Goal: Transaction & Acquisition: Purchase product/service

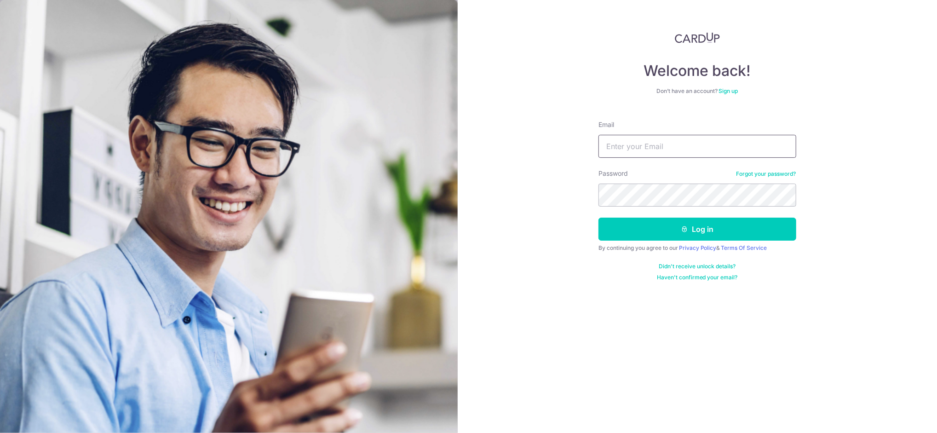
click at [669, 139] on input "Email" at bounding box center [698, 146] width 198 height 23
click at [669, 145] on input "Email" at bounding box center [698, 146] width 198 height 23
type input "mashiba14@hotmail.com"
click at [599, 218] on button "Log in" at bounding box center [698, 229] width 198 height 23
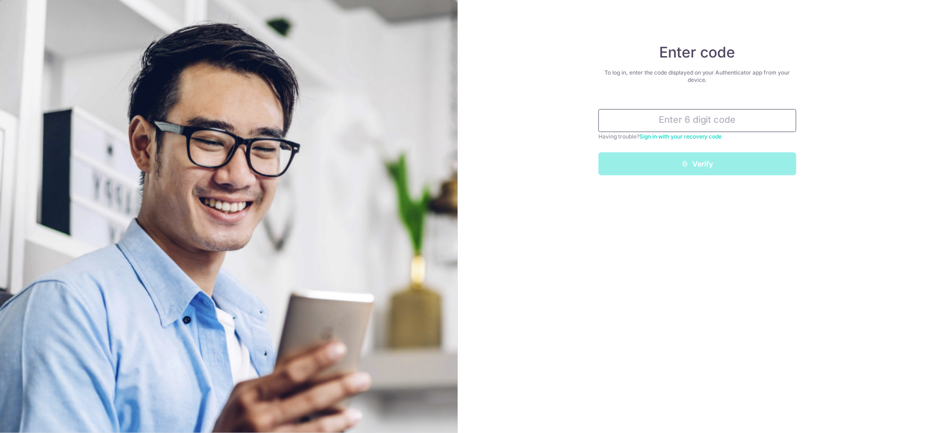
click at [690, 126] on input "text" at bounding box center [698, 120] width 198 height 23
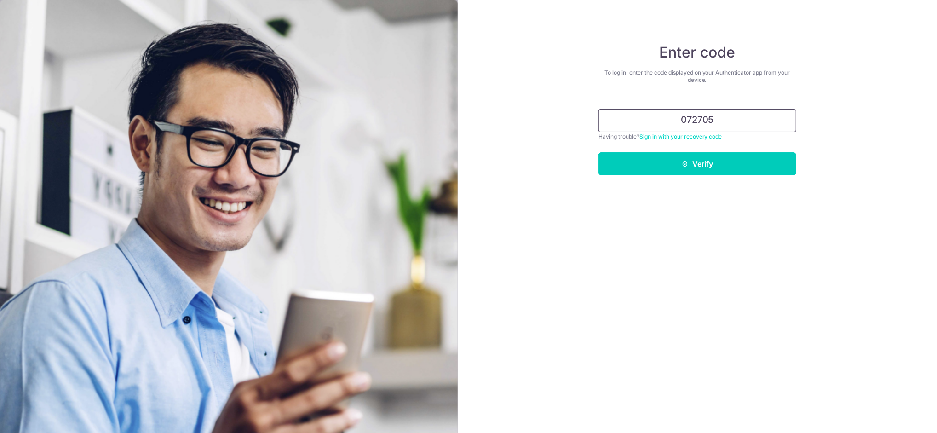
type input "072705"
click at [599, 152] on button "Verify" at bounding box center [698, 163] width 198 height 23
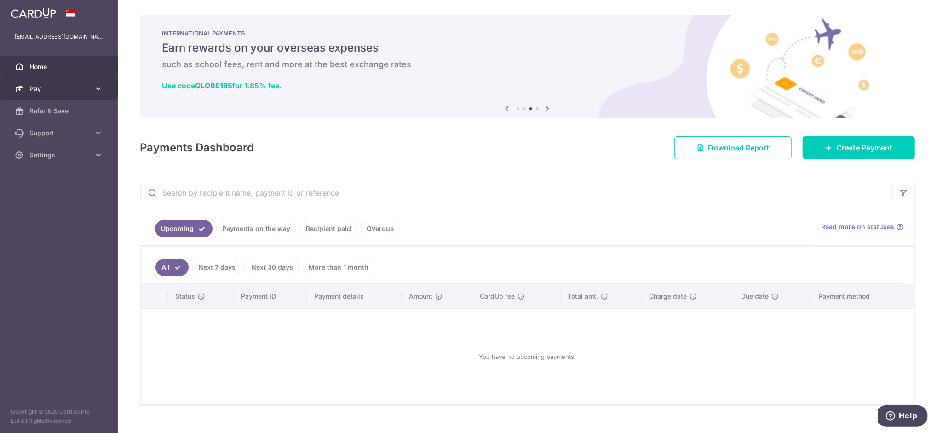
click at [71, 90] on span "Pay" at bounding box center [59, 88] width 61 height 9
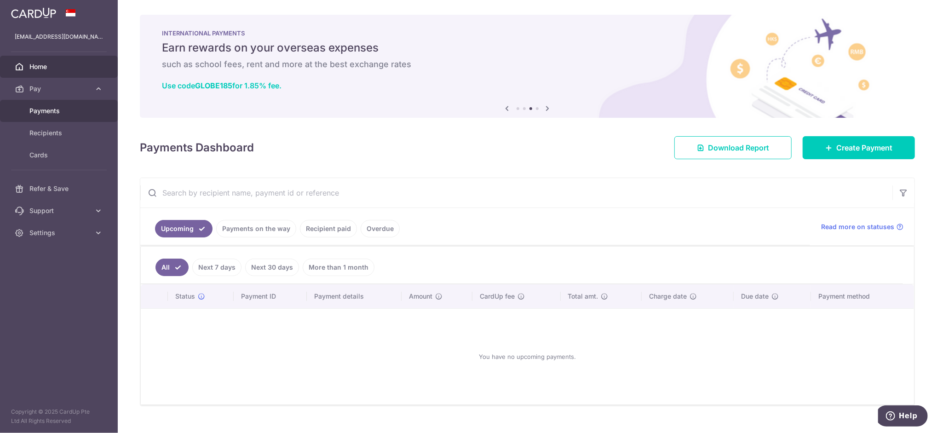
click at [69, 115] on span "Payments" at bounding box center [59, 110] width 61 height 9
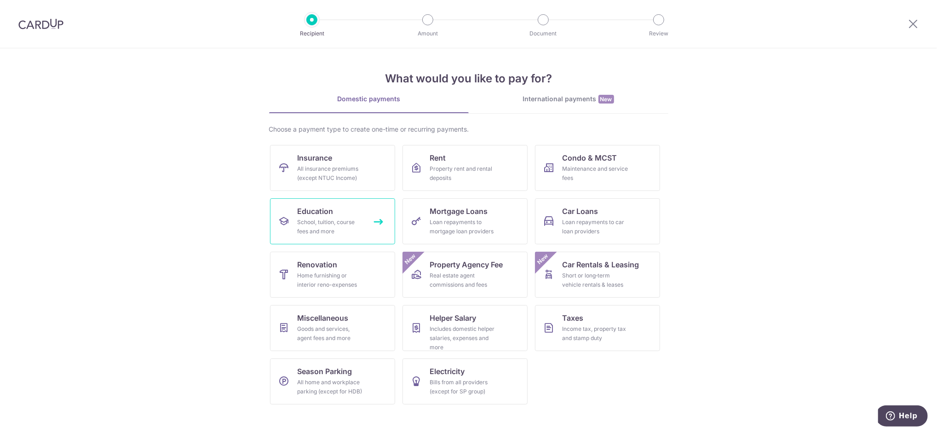
click at [326, 218] on div "School, tuition, course fees and more" at bounding box center [331, 227] width 66 height 18
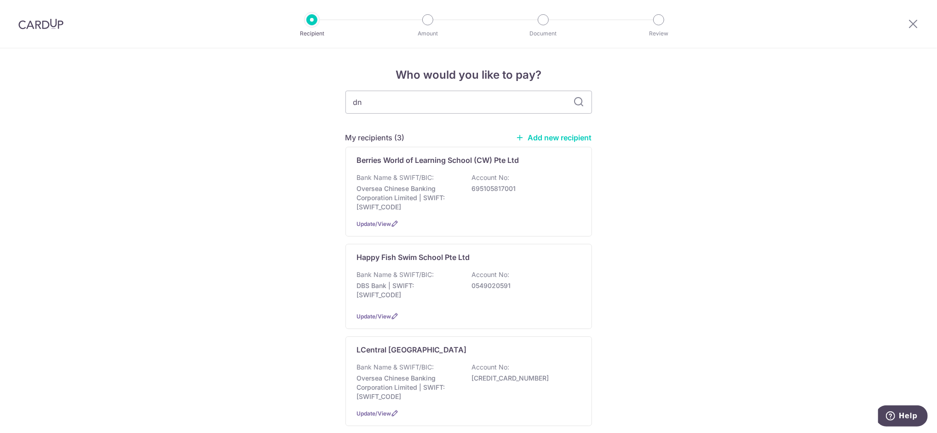
type input "dn"
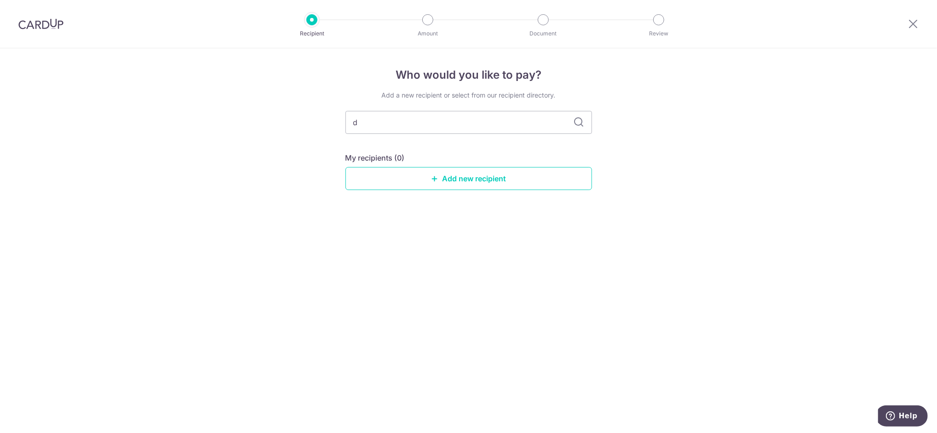
type input "d"
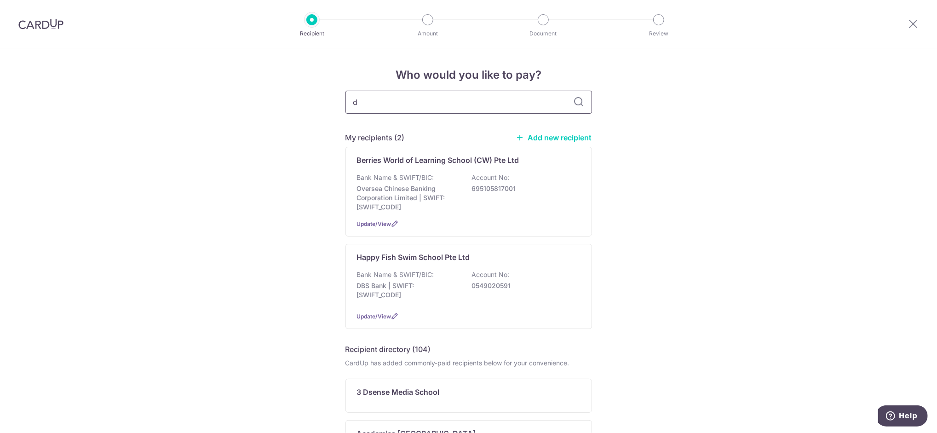
click at [376, 108] on input "d" at bounding box center [469, 102] width 247 height 23
type input "dn"
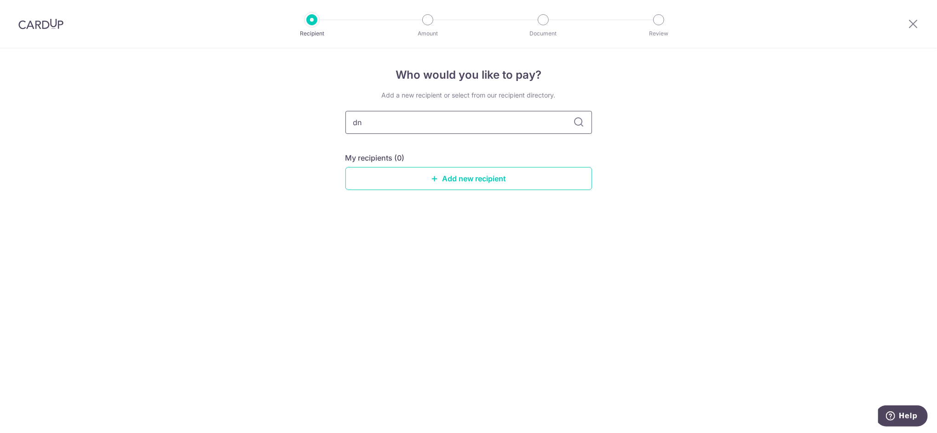
click at [371, 121] on input "dn" at bounding box center [469, 122] width 247 height 23
type input "education"
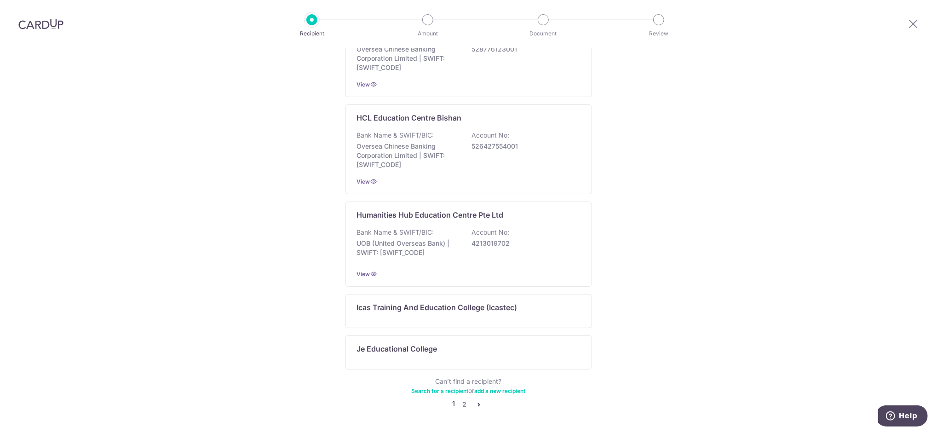
scroll to position [522, 0]
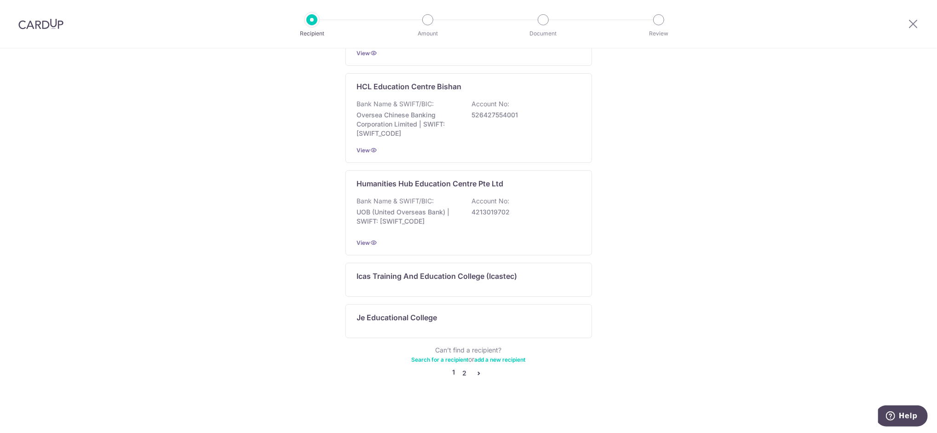
click at [461, 375] on link "2" at bounding box center [464, 373] width 11 height 11
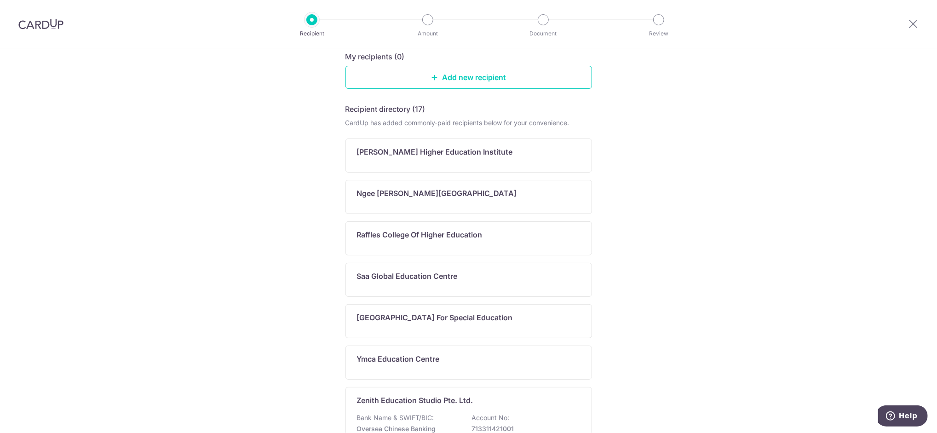
scroll to position [0, 0]
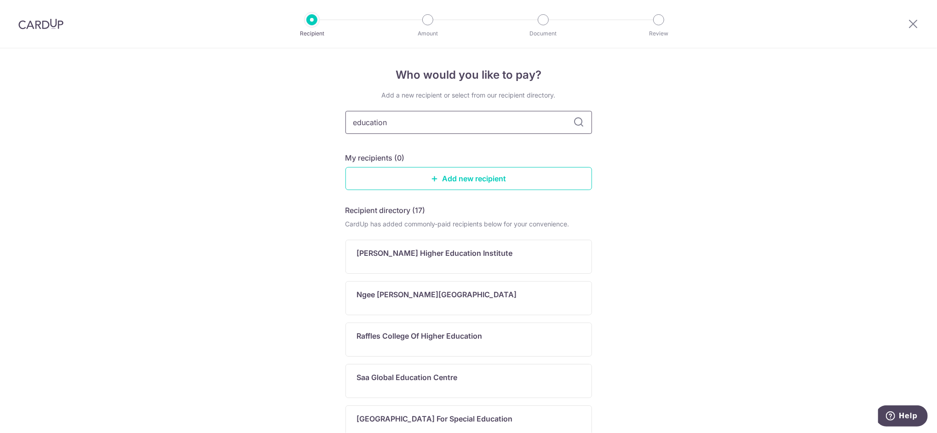
click at [381, 125] on input "education" at bounding box center [469, 122] width 247 height 23
click at [244, 179] on div "Who would you like to pay? Add a new recipient or select from our recipient dir…" at bounding box center [468, 360] width 937 height 625
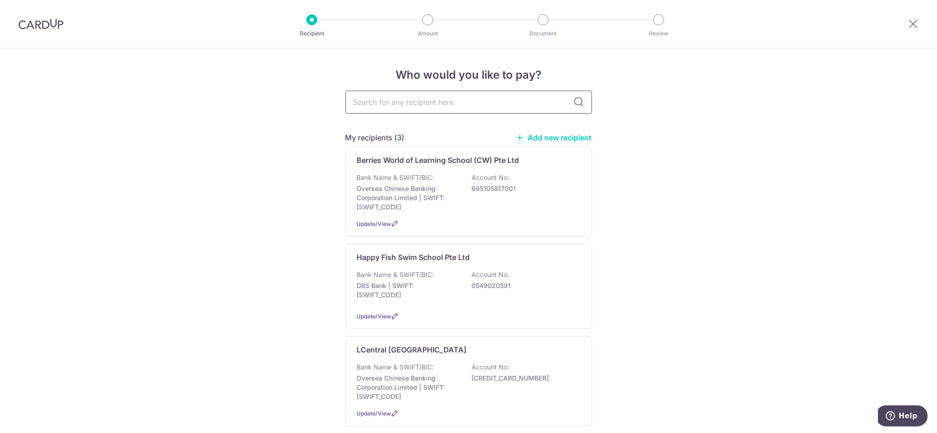
click at [398, 108] on input "text" at bounding box center [469, 102] width 247 height 23
click at [526, 135] on link "Add new recipient" at bounding box center [554, 137] width 76 height 9
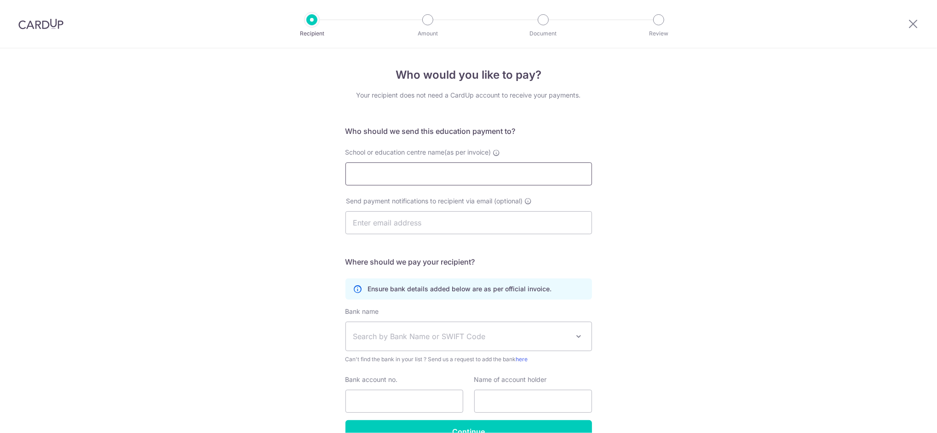
click at [398, 177] on input "School or education centre name(as per invoice)" at bounding box center [469, 173] width 247 height 23
paste input "DNC (Education) Pte. Ltd."
type input "DNC (Education) Pte. Ltd."
click at [388, 225] on input "text" at bounding box center [469, 222] width 247 height 23
click at [416, 230] on input "text" at bounding box center [469, 222] width 247 height 23
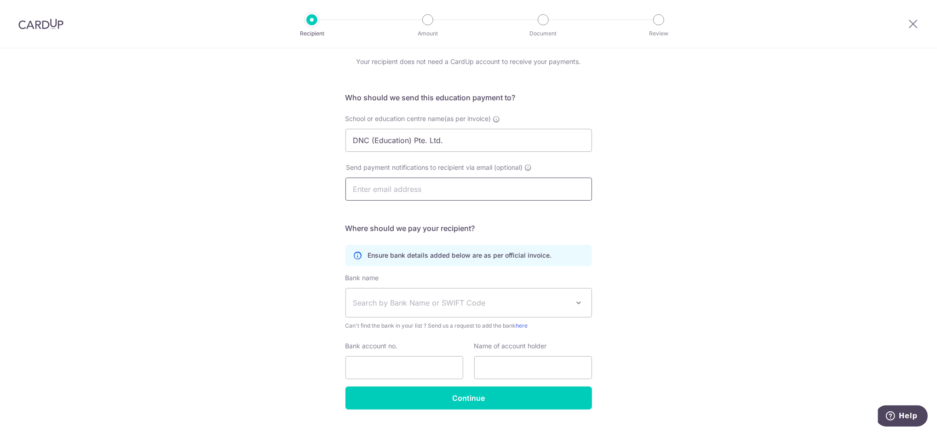
scroll to position [53, 0]
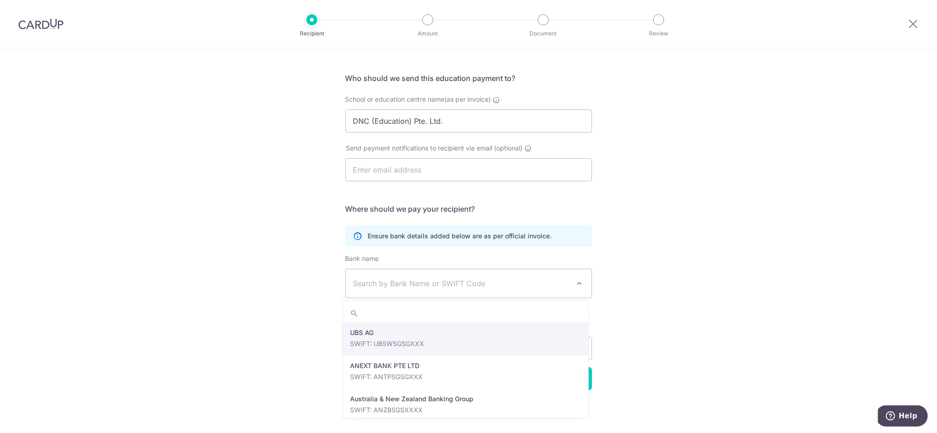
click at [399, 281] on span "Search by Bank Name or SWIFT Code" at bounding box center [461, 283] width 216 height 11
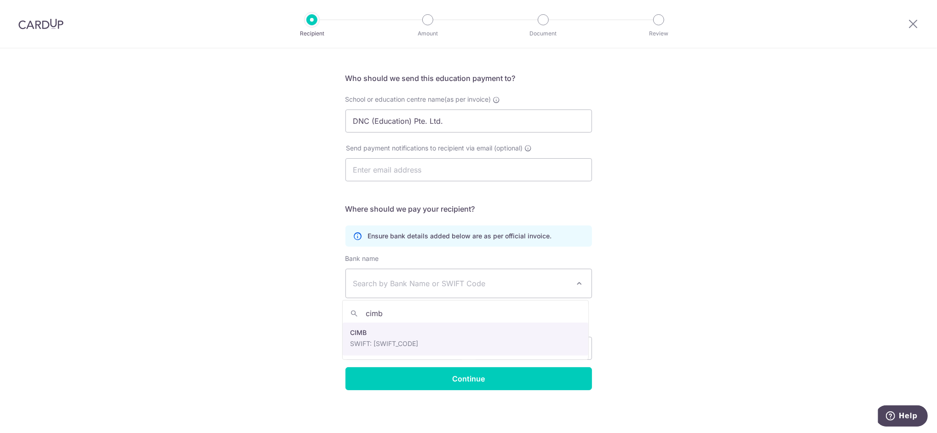
type input "cimb"
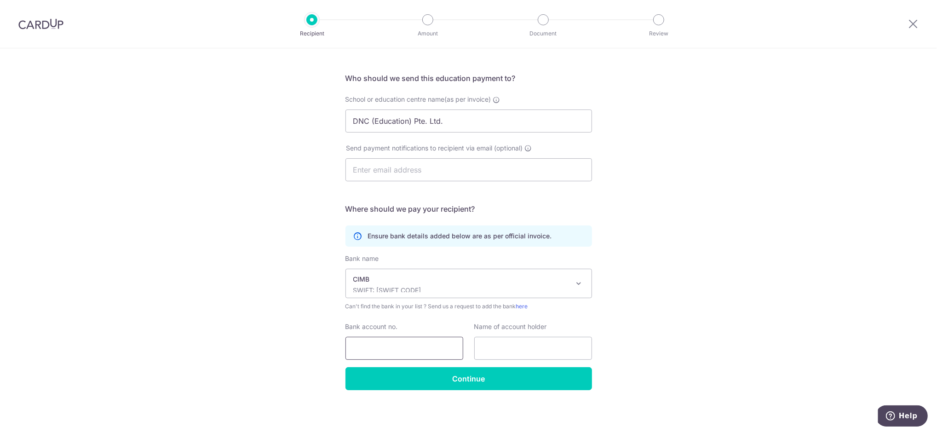
select select "5"
click at [417, 347] on input "Bank account no." at bounding box center [405, 348] width 118 height 23
click at [444, 176] on input "text" at bounding box center [469, 169] width 247 height 23
click at [303, 306] on div "Who would you like to pay? Your recipient does not need a CardUp account to rec…" at bounding box center [468, 214] width 937 height 438
click at [378, 348] on input "Bank account no." at bounding box center [405, 348] width 118 height 23
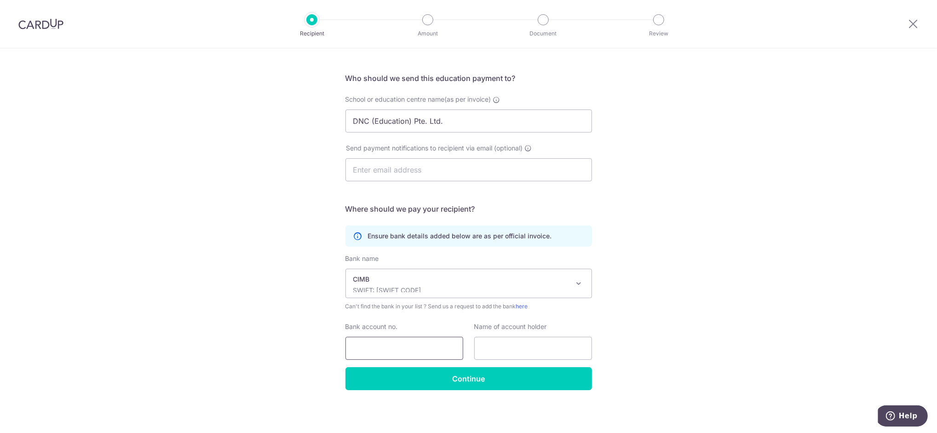
click at [404, 343] on input "Bank account no." at bounding box center [405, 348] width 118 height 23
paste input "2000760132"
type input "2000760132"
click at [208, 325] on div "Who would you like to pay? Your recipient does not need a CardUp account to rec…" at bounding box center [468, 214] width 937 height 438
click at [508, 347] on input "text" at bounding box center [533, 348] width 118 height 23
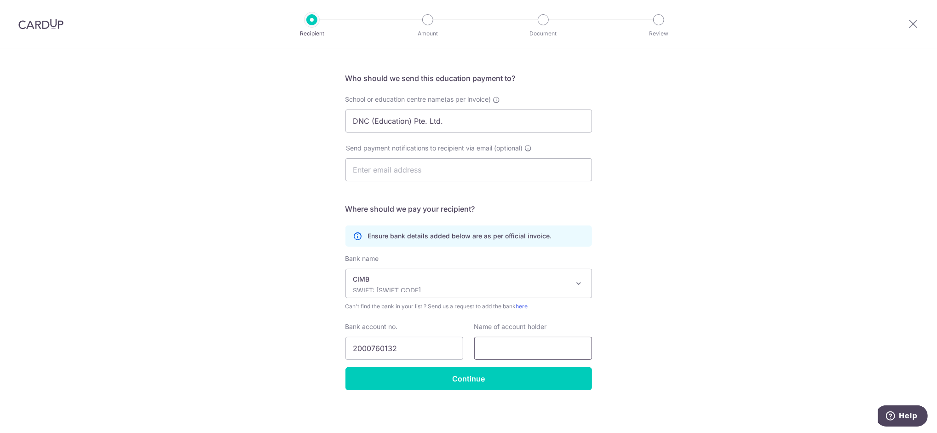
paste input "DNC (Education) Pte. Ltd."
type input "DNC (Education) Pte. Ltd."
click at [680, 347] on div "Who would you like to pay? Your recipient does not need a CardUp account to rec…" at bounding box center [468, 214] width 937 height 438
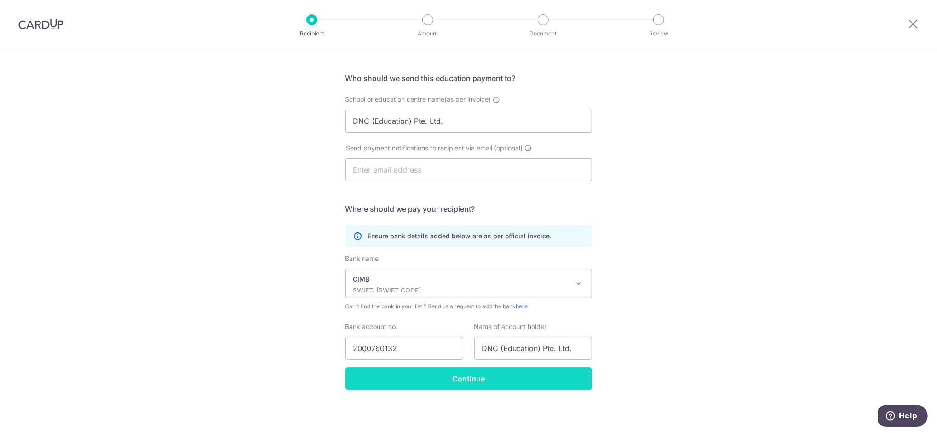
click at [538, 387] on input "Continue" at bounding box center [469, 378] width 247 height 23
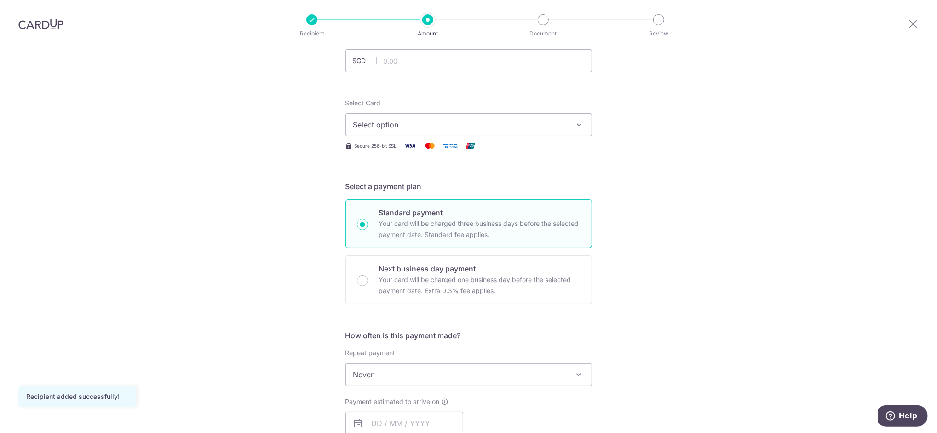
scroll to position [61, 0]
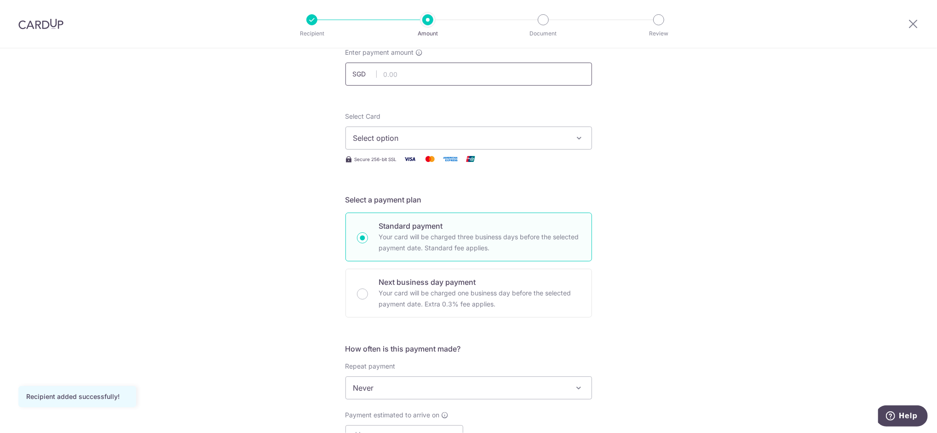
click at [429, 78] on input "text" at bounding box center [469, 74] width 247 height 23
paste input "3052"
type input "3,052.00"
click at [392, 137] on span "Select option" at bounding box center [460, 138] width 214 height 11
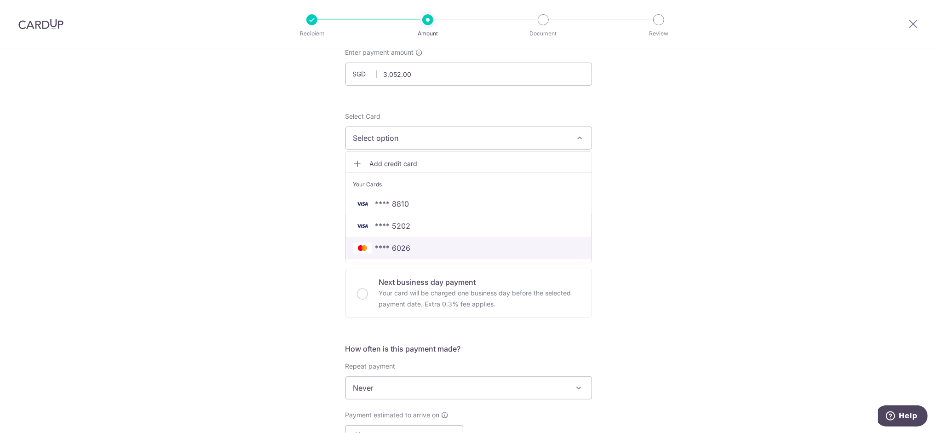
click at [402, 251] on span "**** 6026" at bounding box center [393, 248] width 35 height 11
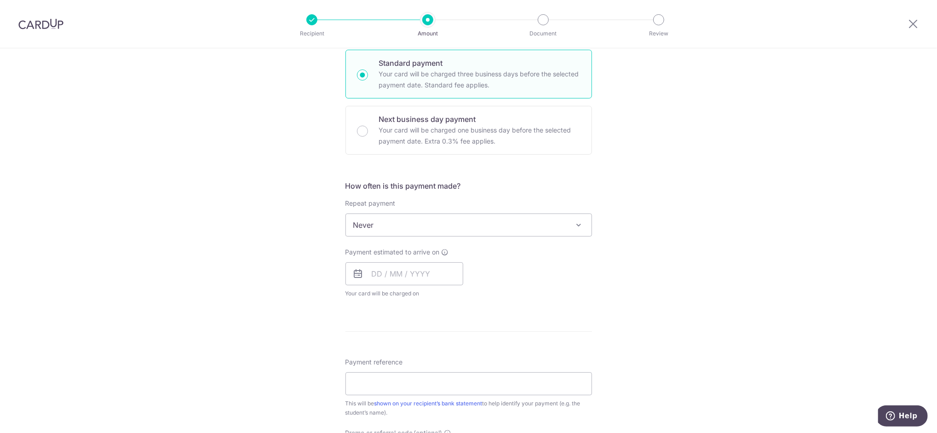
scroll to position [245, 0]
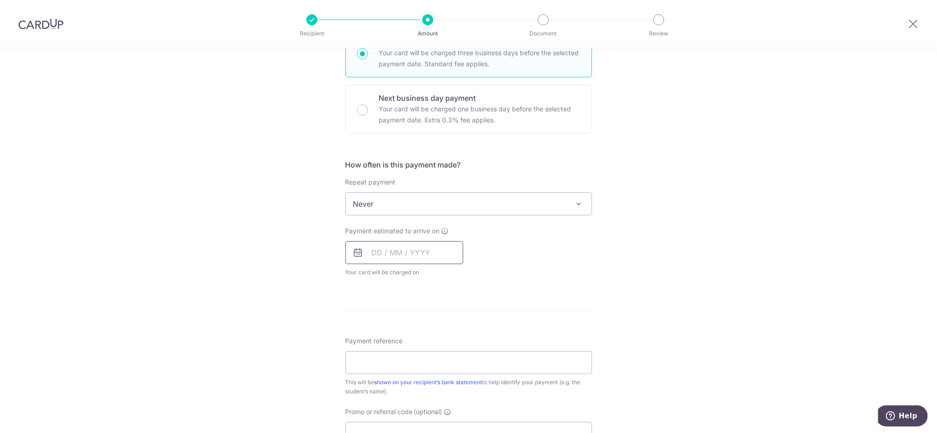
click at [384, 256] on input "text" at bounding box center [405, 252] width 118 height 23
click at [434, 354] on link "18" at bounding box center [438, 354] width 15 height 15
type input "[DATE]"
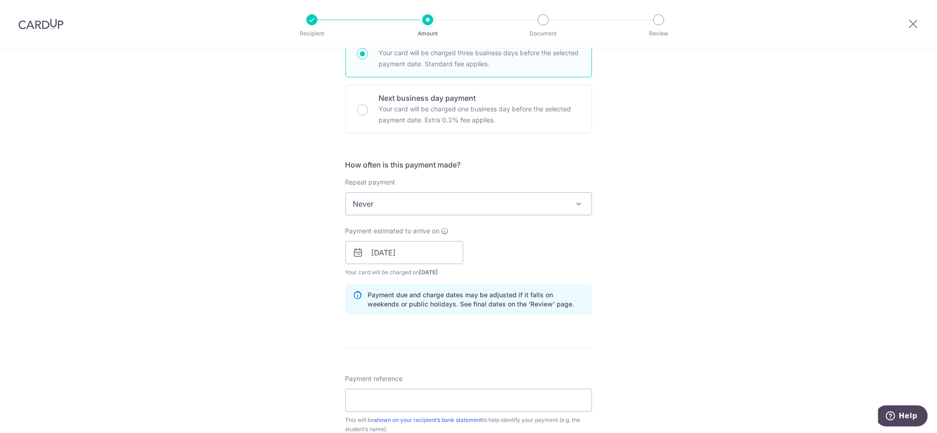
click at [258, 289] on div "Tell us more about your payment Enter payment amount SGD 3,052.00 3052.00 Recip…" at bounding box center [468, 238] width 937 height 870
click at [384, 255] on input "[DATE]" at bounding box center [405, 252] width 118 height 23
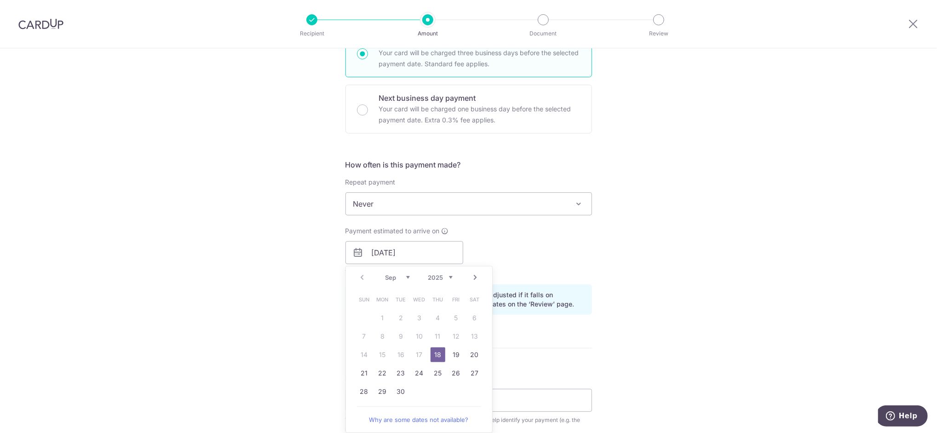
click at [276, 266] on div "Tell us more about your payment Enter payment amount SGD 3,052.00 3052.00 Recip…" at bounding box center [468, 238] width 937 height 870
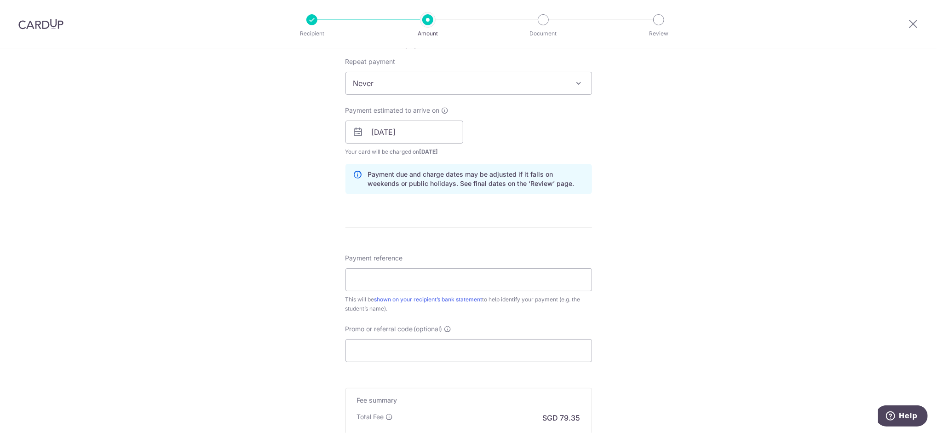
scroll to position [368, 0]
click at [361, 278] on input "Payment reference" at bounding box center [469, 277] width 247 height 23
click at [400, 130] on input "18/09/2025" at bounding box center [405, 129] width 118 height 23
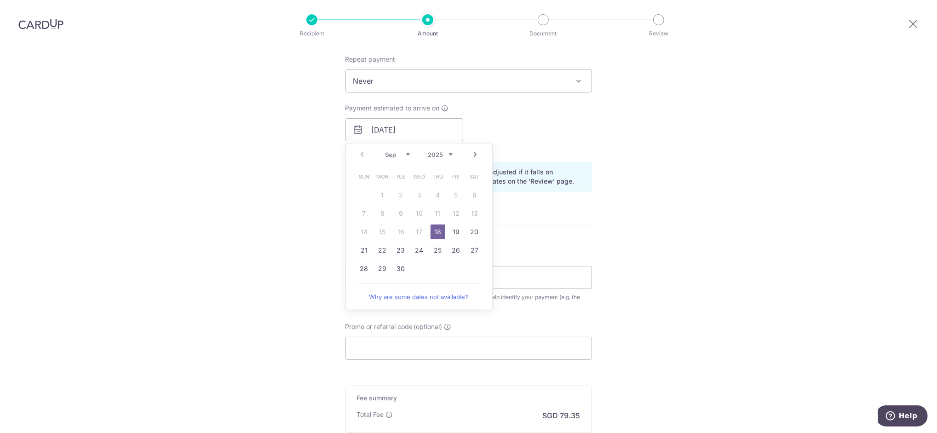
click at [253, 190] on div "Tell us more about your payment Enter payment amount SGD 3,052.00 3052.00 Recip…" at bounding box center [468, 115] width 937 height 870
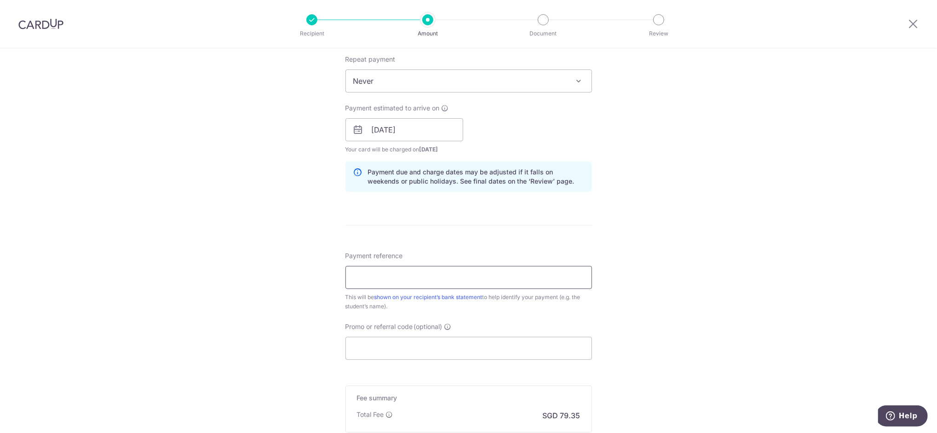
drag, startPoint x: 400, startPoint y: 278, endPoint x: 405, endPoint y: 279, distance: 5.6
click at [400, 278] on input "Payment reference" at bounding box center [469, 277] width 247 height 23
click at [483, 284] on input "Payment reference" at bounding box center [469, 277] width 247 height 23
paste input "MSPSR-P1 2026 [PERSON_NAME]"
type input "MSPSR-P1 2026 [PERSON_NAME]"
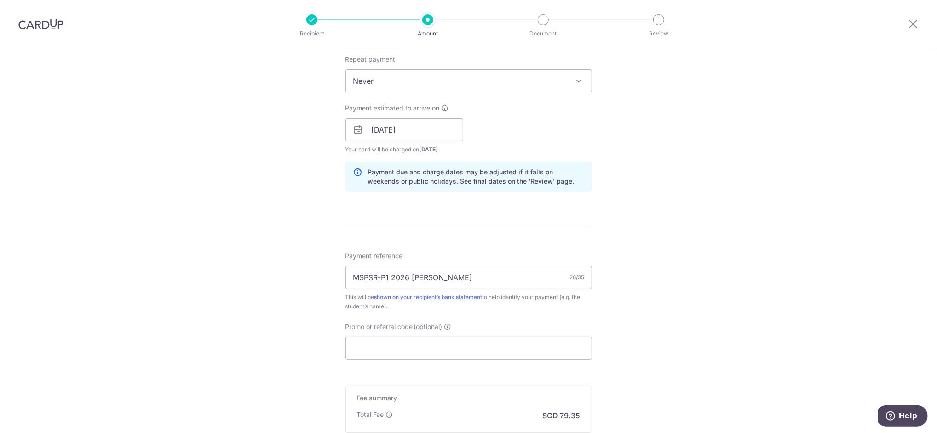
click at [232, 315] on div "Tell us more about your payment Enter payment amount SGD 3,052.00 3052.00 Recip…" at bounding box center [468, 115] width 937 height 870
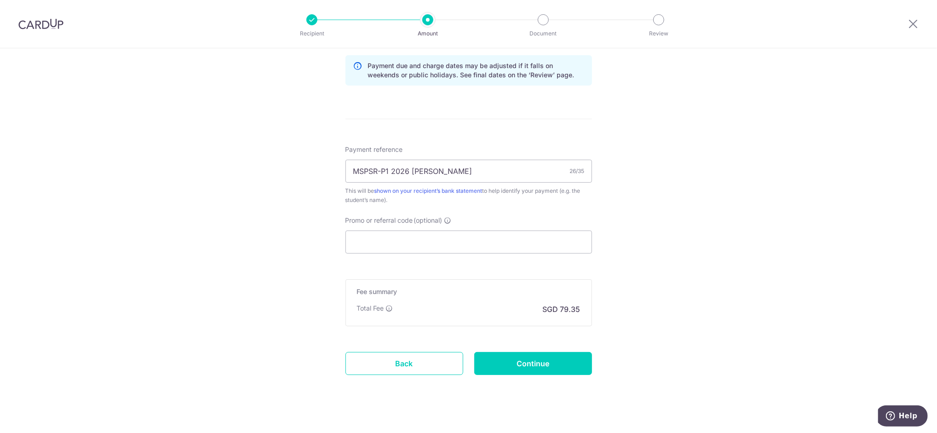
scroll to position [485, 0]
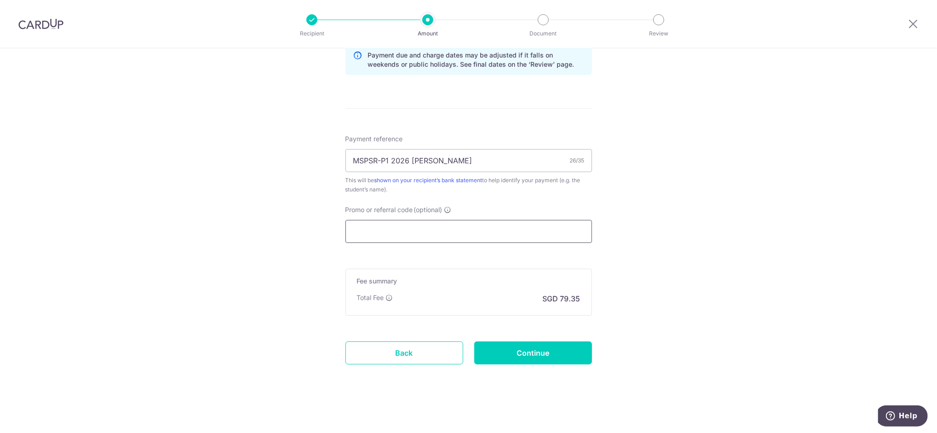
click at [417, 236] on input "Promo or referral code (optional)" at bounding box center [469, 231] width 247 height 23
paste input "OFF225"
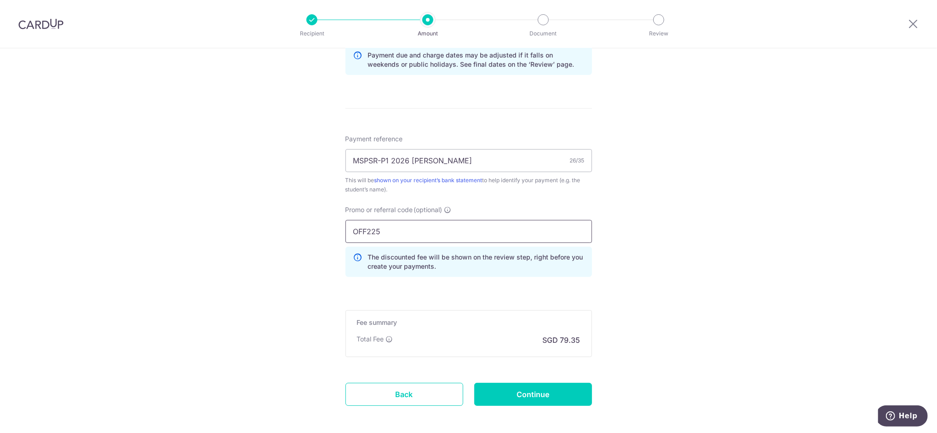
type input "OFF225"
click at [223, 277] on div "Tell us more about your payment Enter payment amount SGD 3,052.00 3052.00 Recip…" at bounding box center [468, 19] width 937 height 912
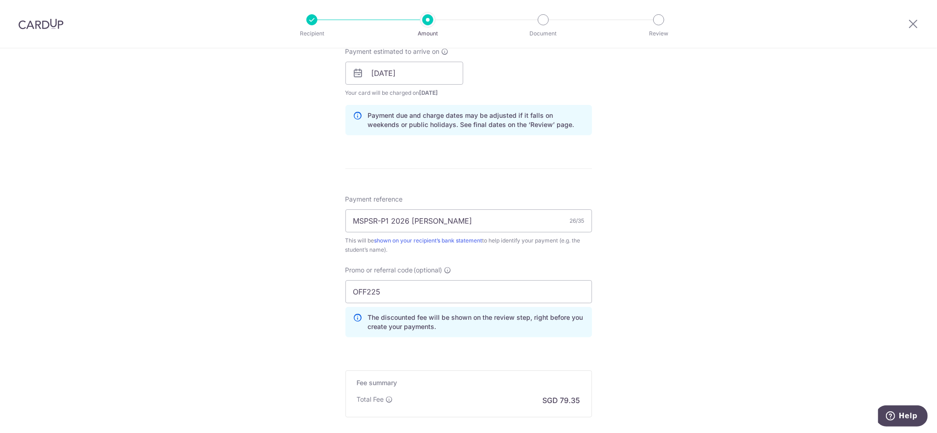
scroll to position [527, 0]
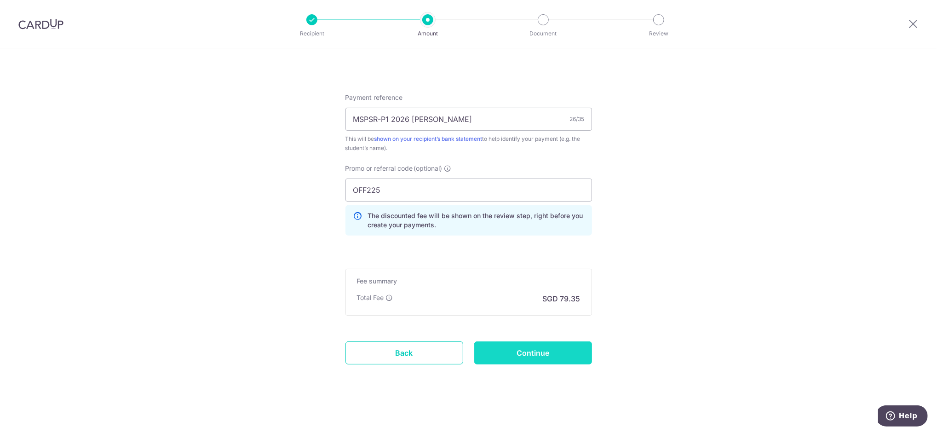
click at [572, 355] on input "Continue" at bounding box center [533, 352] width 118 height 23
type input "Create Schedule"
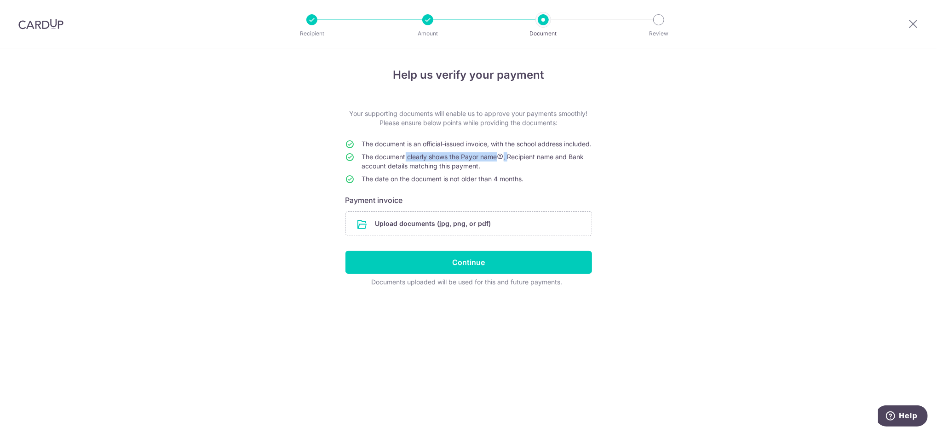
drag, startPoint x: 411, startPoint y: 164, endPoint x: 512, endPoint y: 162, distance: 101.7
click at [512, 162] on span "The document clearly shows the Payor name , Recipient name and Bank account det…" at bounding box center [473, 161] width 222 height 17
drag, startPoint x: 512, startPoint y: 162, endPoint x: 451, endPoint y: 143, distance: 64.8
click at [451, 143] on span "The document is an official-issued invoice, with the school address included." at bounding box center [477, 144] width 230 height 8
drag, startPoint x: 451, startPoint y: 143, endPoint x: 547, endPoint y: 144, distance: 96.2
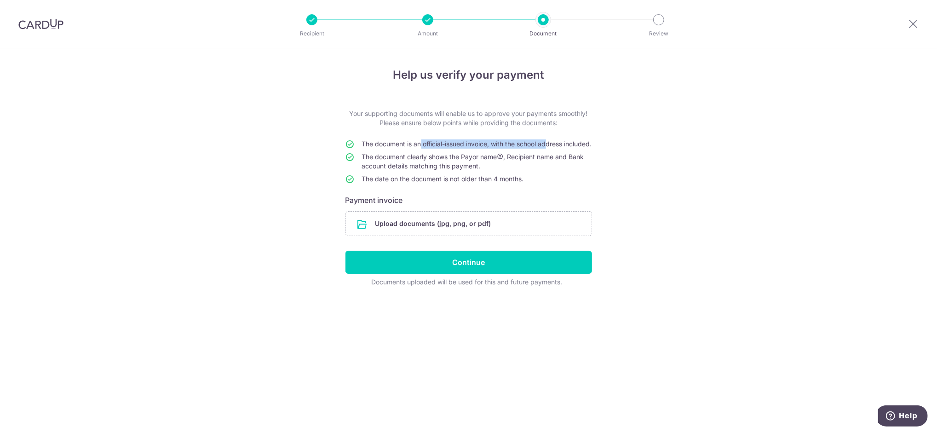
click at [547, 144] on span "The document is an official-issued invoice, with the school address included." at bounding box center [477, 144] width 230 height 8
click at [387, 140] on span "The document is an official-issued invoice, with the school address included." at bounding box center [477, 144] width 230 height 8
drag, startPoint x: 457, startPoint y: 114, endPoint x: 509, endPoint y: 121, distance: 52.4
click at [509, 121] on p "Your supporting documents will enable us to approve your payments smoothly! Ple…" at bounding box center [469, 118] width 247 height 18
drag, startPoint x: 509, startPoint y: 121, endPoint x: 526, endPoint y: 123, distance: 16.3
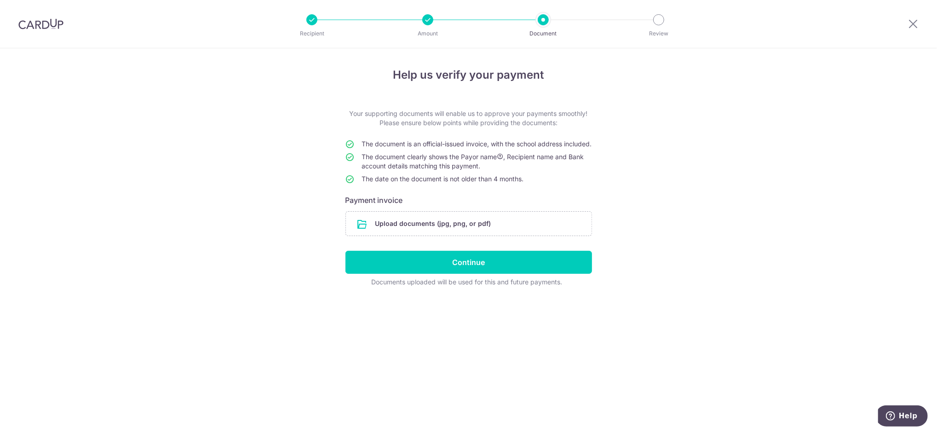
click at [526, 123] on p "Your supporting documents will enable us to approve your payments smoothly! Ple…" at bounding box center [469, 118] width 247 height 18
drag, startPoint x: 402, startPoint y: 165, endPoint x: 447, endPoint y: 165, distance: 45.1
click at [447, 165] on span "The document clearly shows the Payor name , Recipient name and Bank account det…" at bounding box center [473, 161] width 222 height 17
drag, startPoint x: 447, startPoint y: 165, endPoint x: 409, endPoint y: 169, distance: 38.9
click at [409, 169] on span "The document clearly shows the Payor name , Recipient name and Bank account det…" at bounding box center [473, 161] width 222 height 17
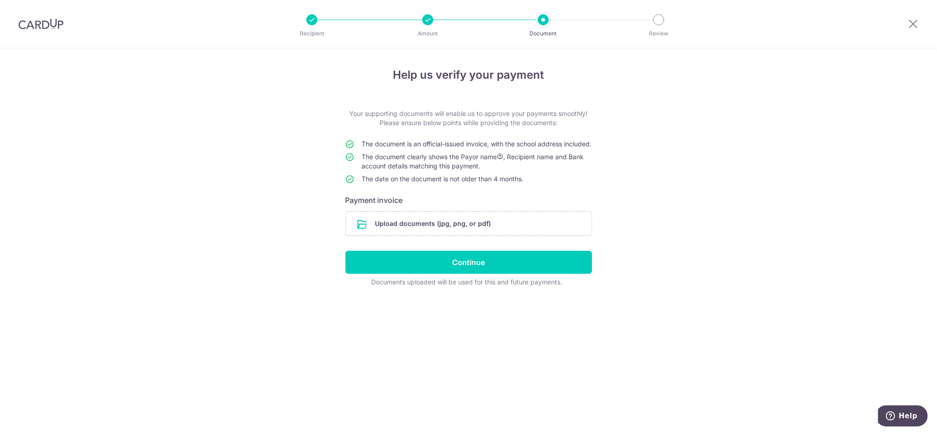
click at [399, 168] on span "The document clearly shows the Payor name , Recipient name and Bank account det…" at bounding box center [473, 161] width 222 height 17
click at [70, 140] on div "Help us verify your payment Your supporting documents will enable us to approve…" at bounding box center [468, 240] width 937 height 385
click at [820, 130] on div "Help us verify your payment Your supporting documents will enable us to approve…" at bounding box center [468, 240] width 937 height 385
click at [467, 234] on input "file" at bounding box center [469, 224] width 246 height 24
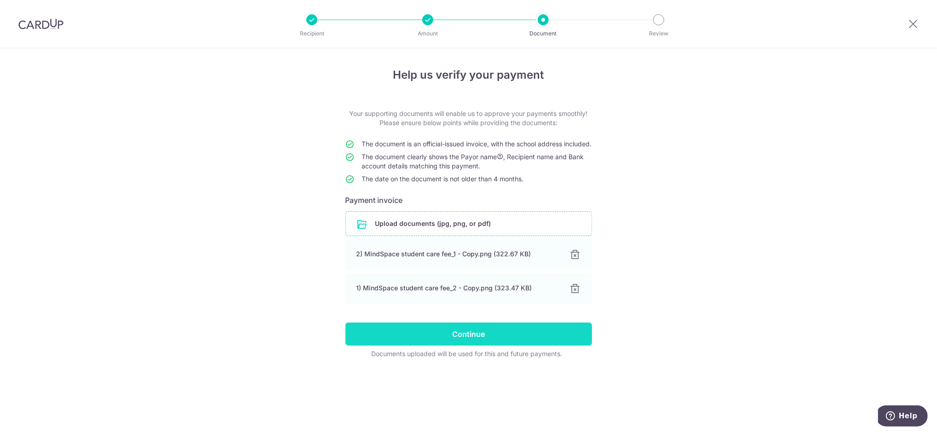
click at [455, 346] on input "Continue" at bounding box center [469, 334] width 247 height 23
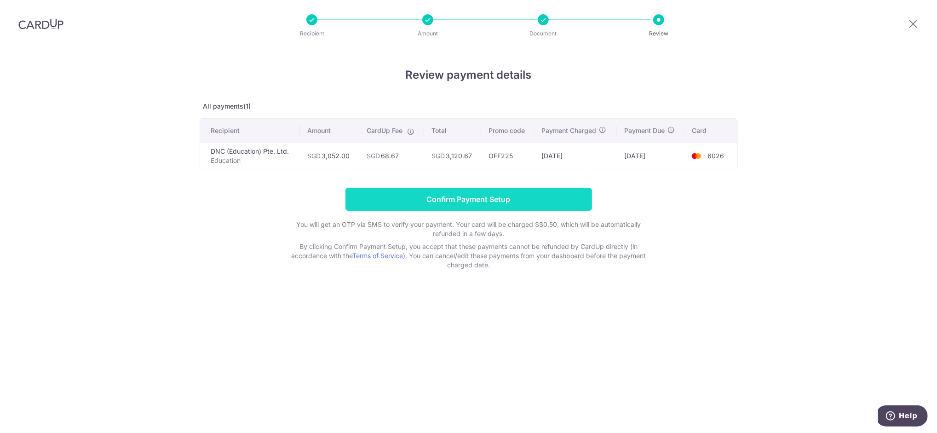
click at [483, 200] on input "Confirm Payment Setup" at bounding box center [469, 199] width 247 height 23
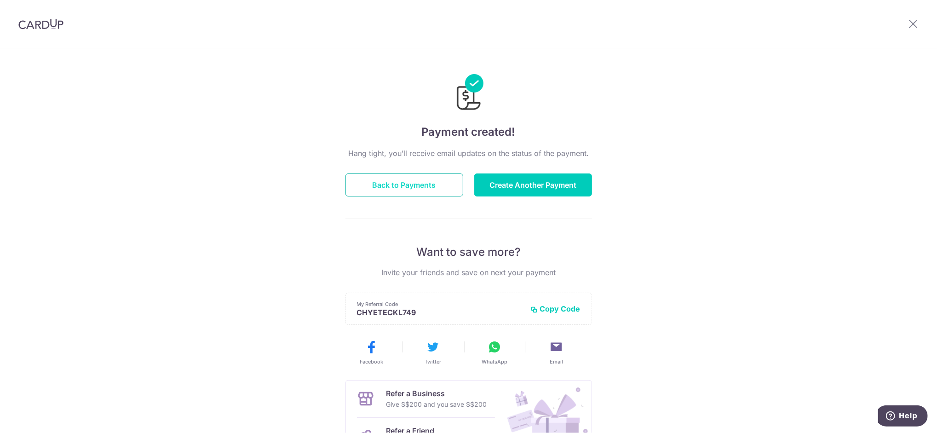
click at [441, 189] on button "Back to Payments" at bounding box center [405, 185] width 118 height 23
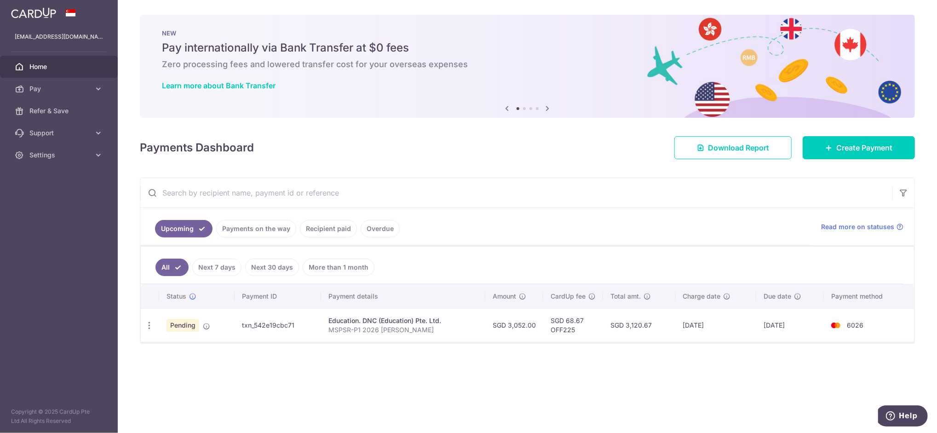
click at [336, 381] on div "× Pause Schedule Pause all future payments in this series Pause just this one p…" at bounding box center [528, 216] width 820 height 433
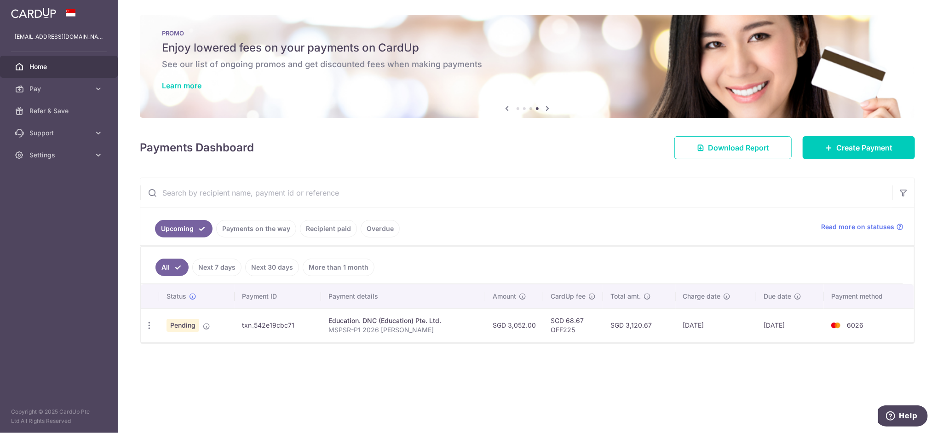
click at [349, 378] on div "× Pause Schedule Pause all future payments in this series Pause just this one p…" at bounding box center [528, 216] width 820 height 433
